Goal: Check status: Check status

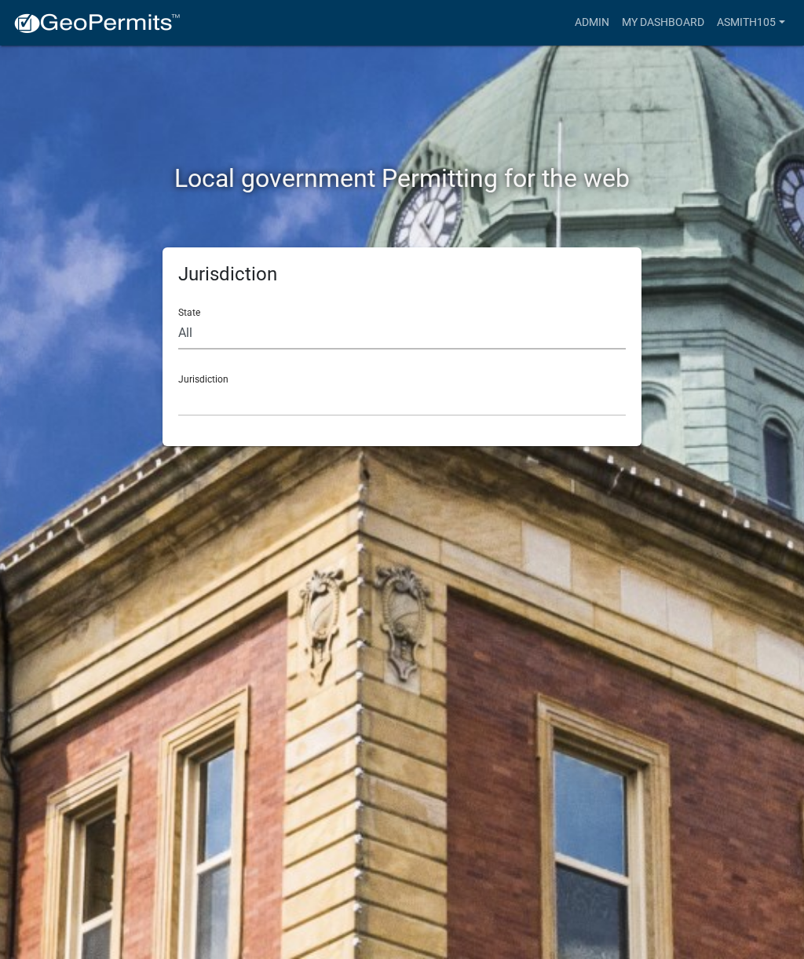
click at [305, 340] on select "All [US_STATE] [US_STATE] [US_STATE] [US_STATE] [US_STATE] [US_STATE] [US_STATE…" at bounding box center [402, 333] width 448 height 32
select select "[US_STATE]"
click at [340, 386] on select "[GEOGRAPHIC_DATA], [US_STATE][PERSON_NAME][GEOGRAPHIC_DATA], [US_STATE][PERSON_…" at bounding box center [402, 400] width 448 height 32
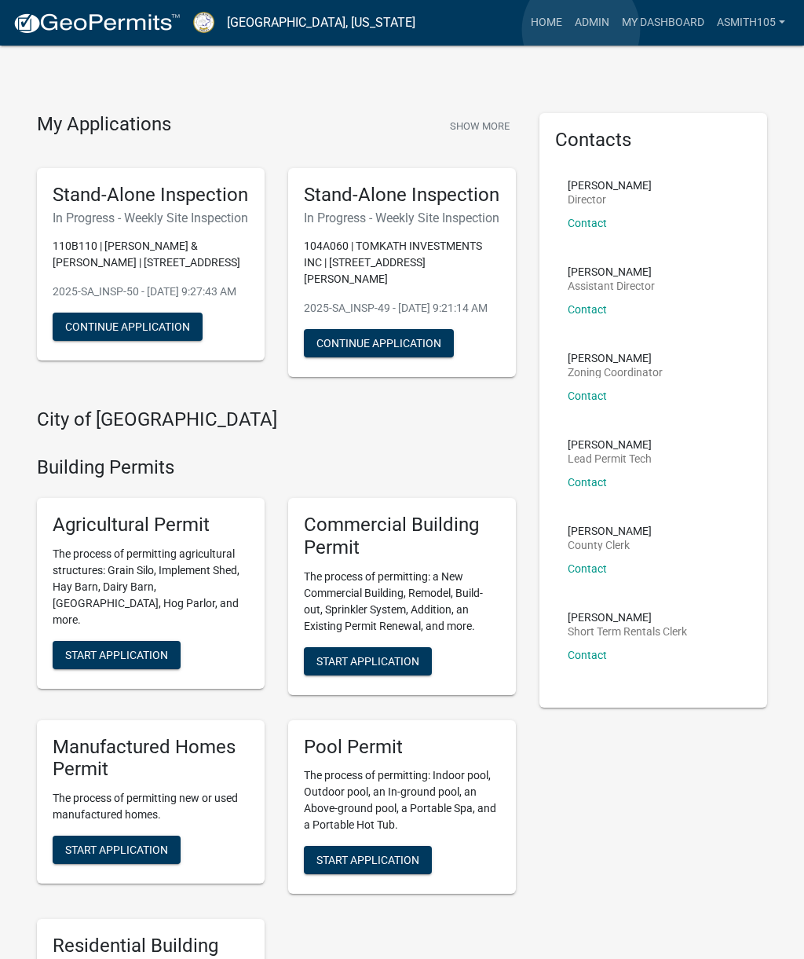
click at [582, 31] on link "Admin" at bounding box center [592, 23] width 47 height 30
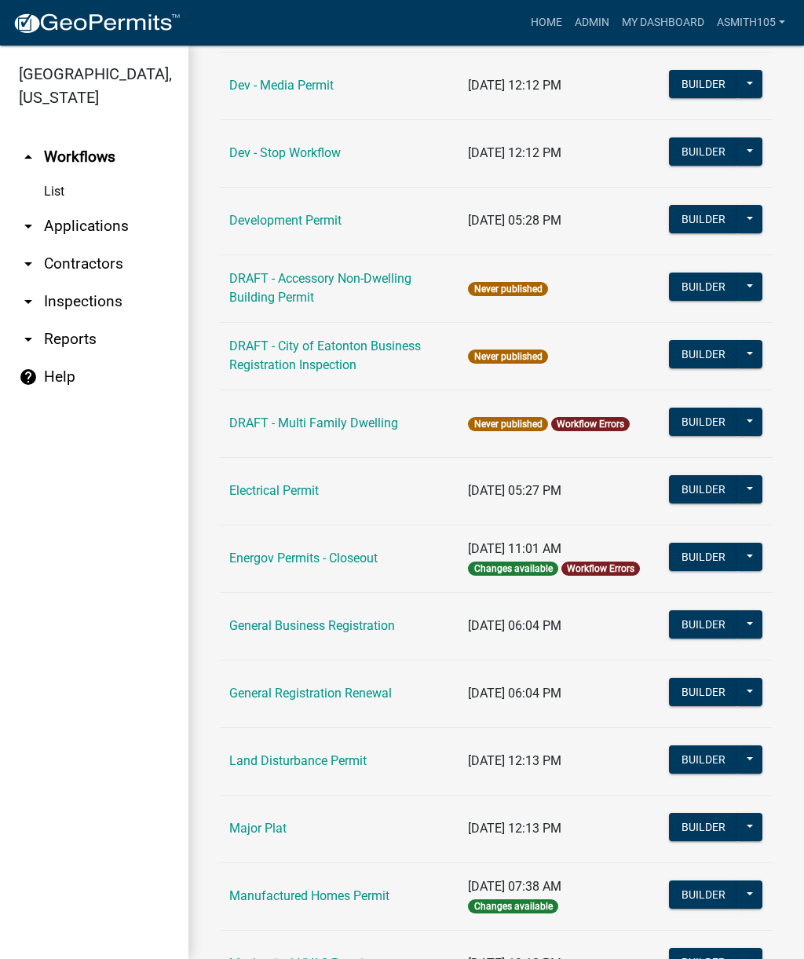
scroll to position [622, 0]
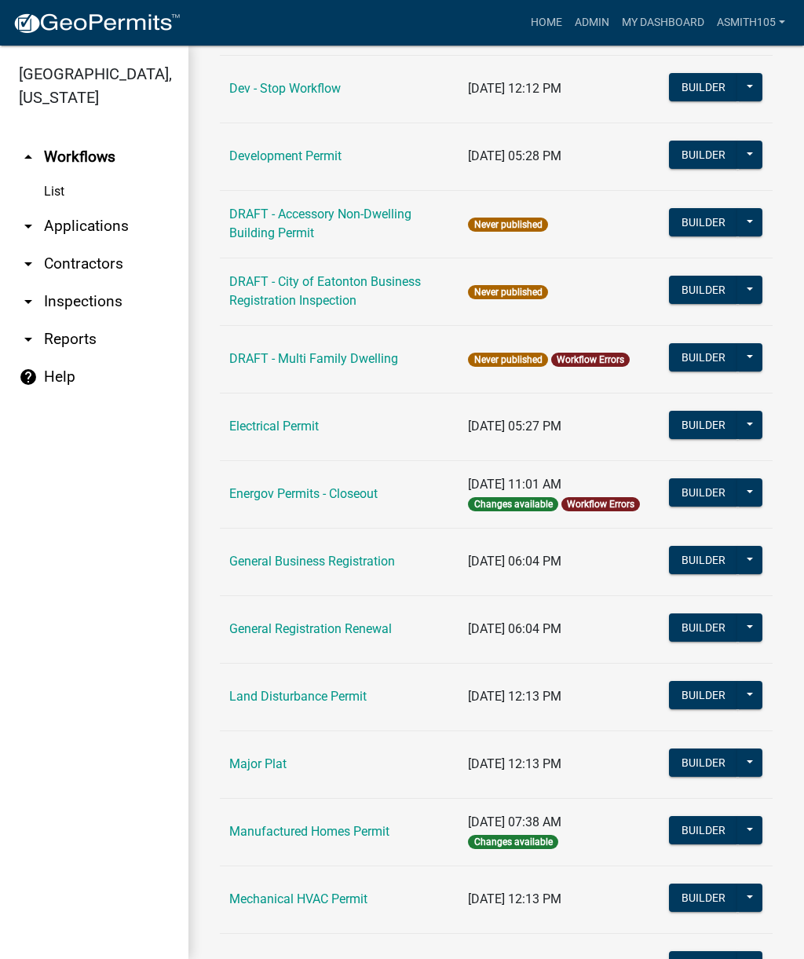
click at [336, 694] on link "Land Disturbance Permit" at bounding box center [297, 696] width 137 height 15
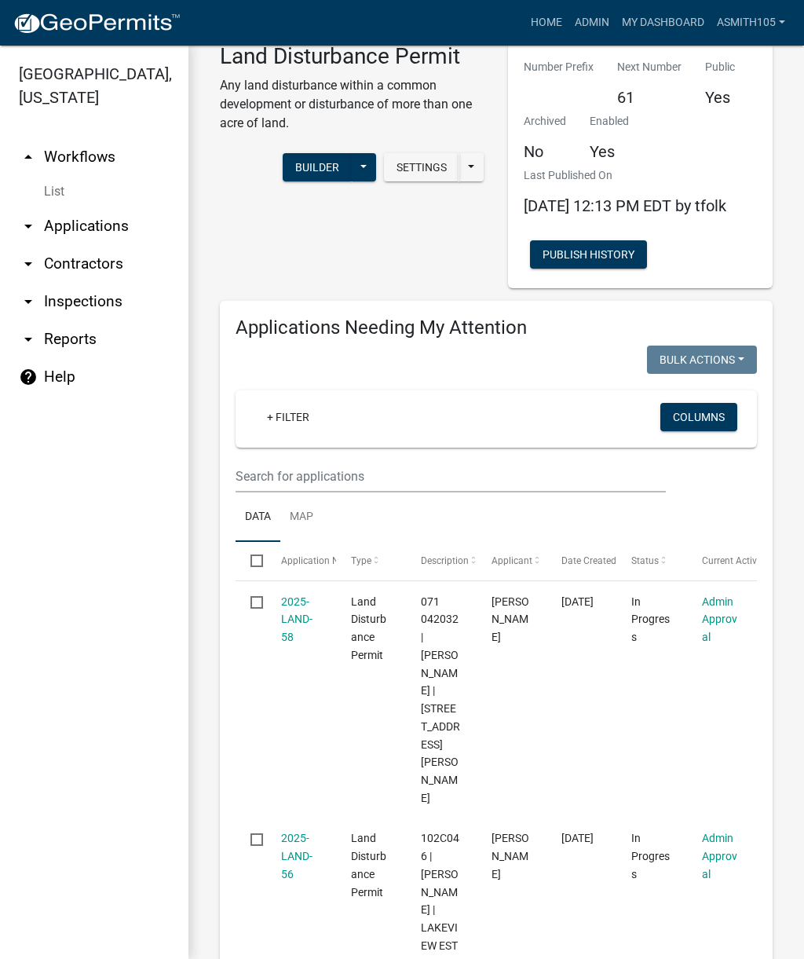
scroll to position [35, 0]
click at [297, 642] on link "2025-LAND-58" at bounding box center [296, 619] width 31 height 49
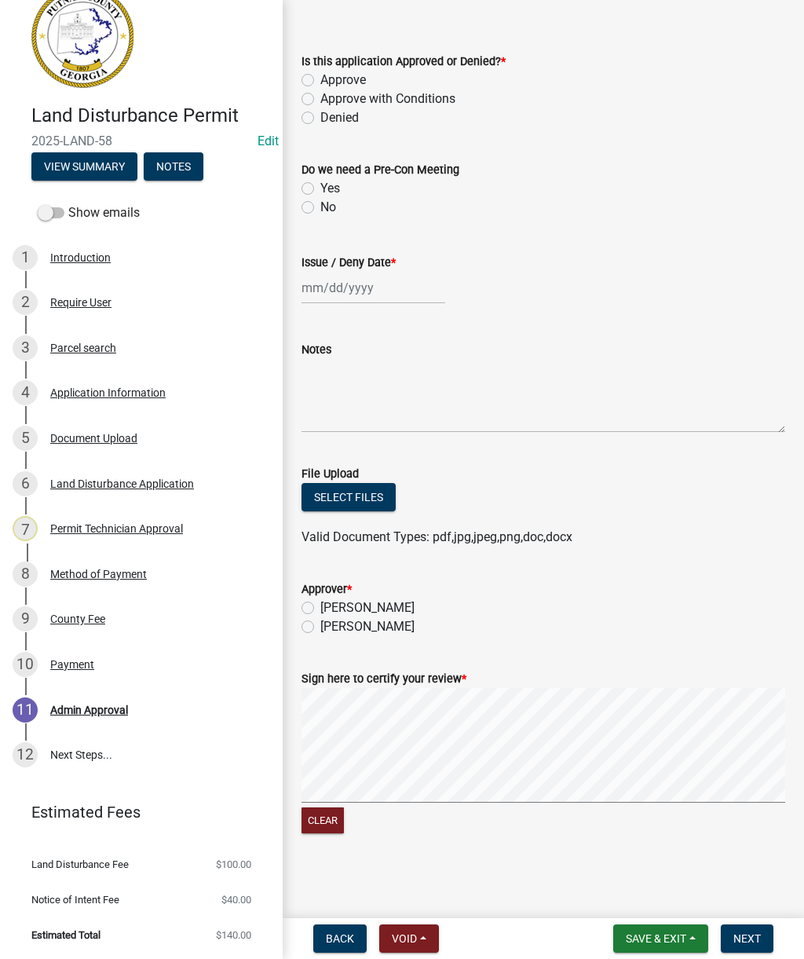
scroll to position [30, 0]
click at [87, 437] on div "Document Upload" at bounding box center [93, 439] width 87 height 11
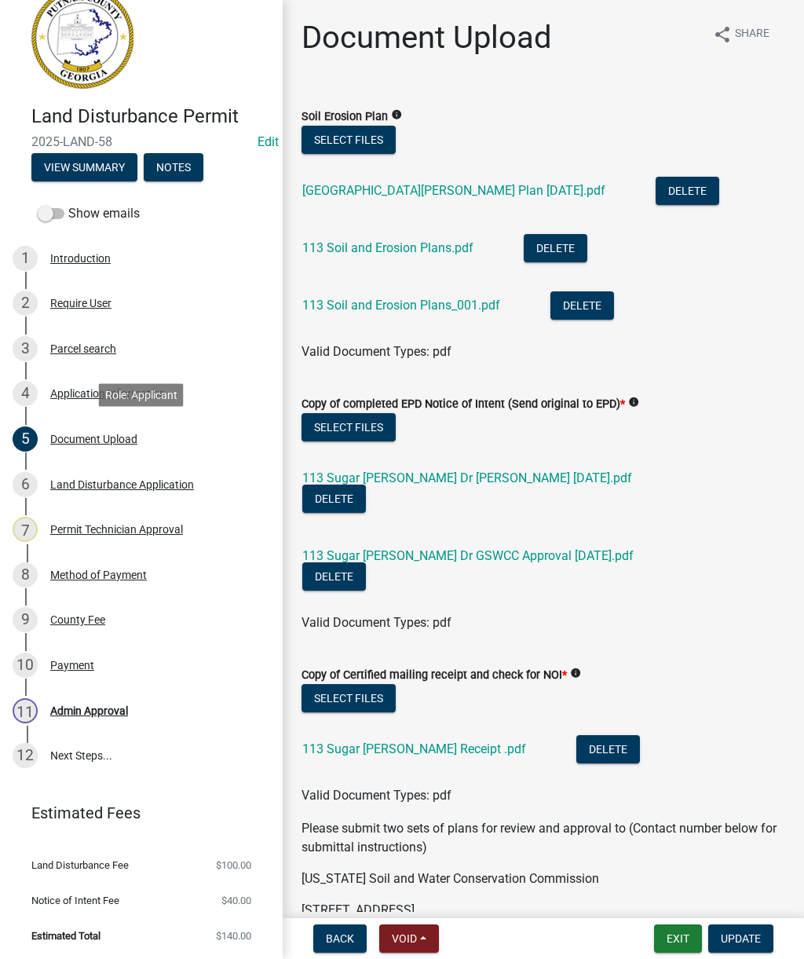
scroll to position [0, 0]
click at [454, 184] on link "[GEOGRAPHIC_DATA][PERSON_NAME] Plan [DATE].pdf" at bounding box center [453, 190] width 303 height 15
click at [94, 527] on div "Permit Technician Approval" at bounding box center [116, 529] width 133 height 11
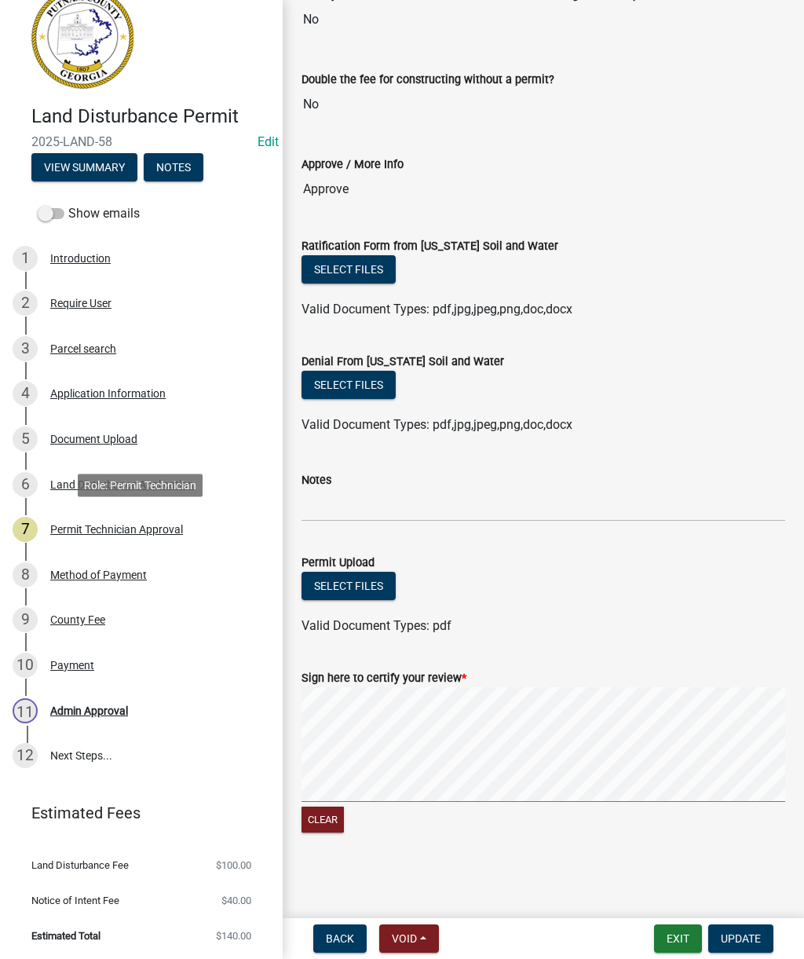
scroll to position [210, 0]
click at [99, 533] on div "Permit Technician Approval" at bounding box center [116, 529] width 133 height 11
click at [86, 712] on div "Admin Approval" at bounding box center [89, 710] width 78 height 11
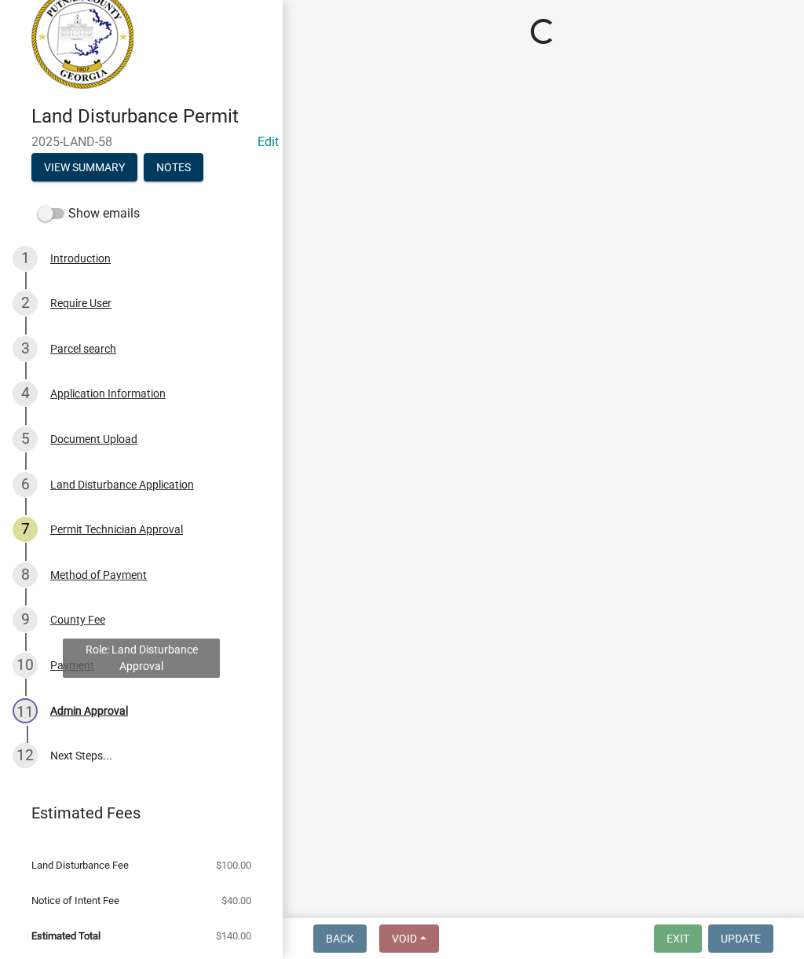
scroll to position [0, 0]
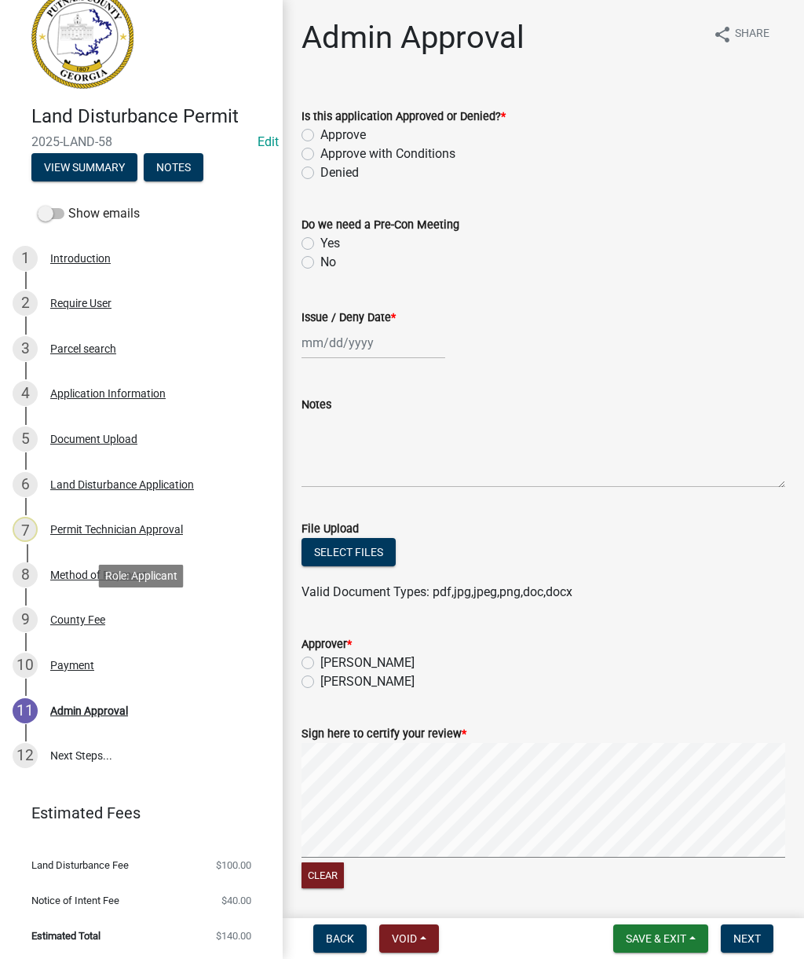
click at [75, 618] on div "County Fee" at bounding box center [77, 619] width 55 height 11
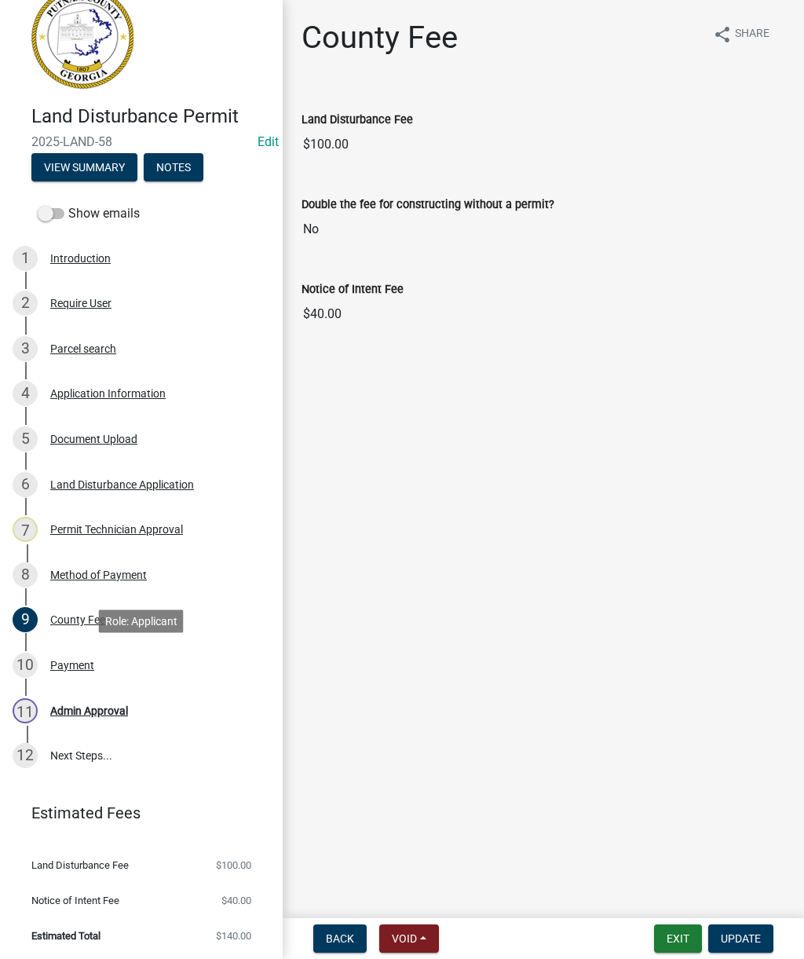
click at [73, 667] on div "Payment" at bounding box center [72, 665] width 44 height 11
